Goal: Find contact information: Find contact information

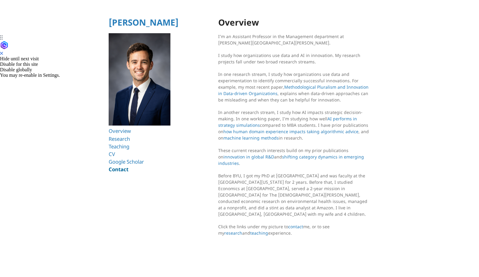
click at [117, 171] on link "Contact" at bounding box center [119, 169] width 20 height 7
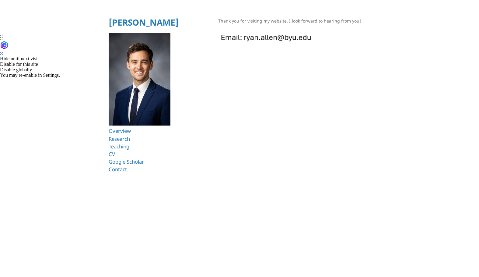
click at [254, 38] on img at bounding box center [266, 36] width 96 height 13
